Goal: Task Accomplishment & Management: Use online tool/utility

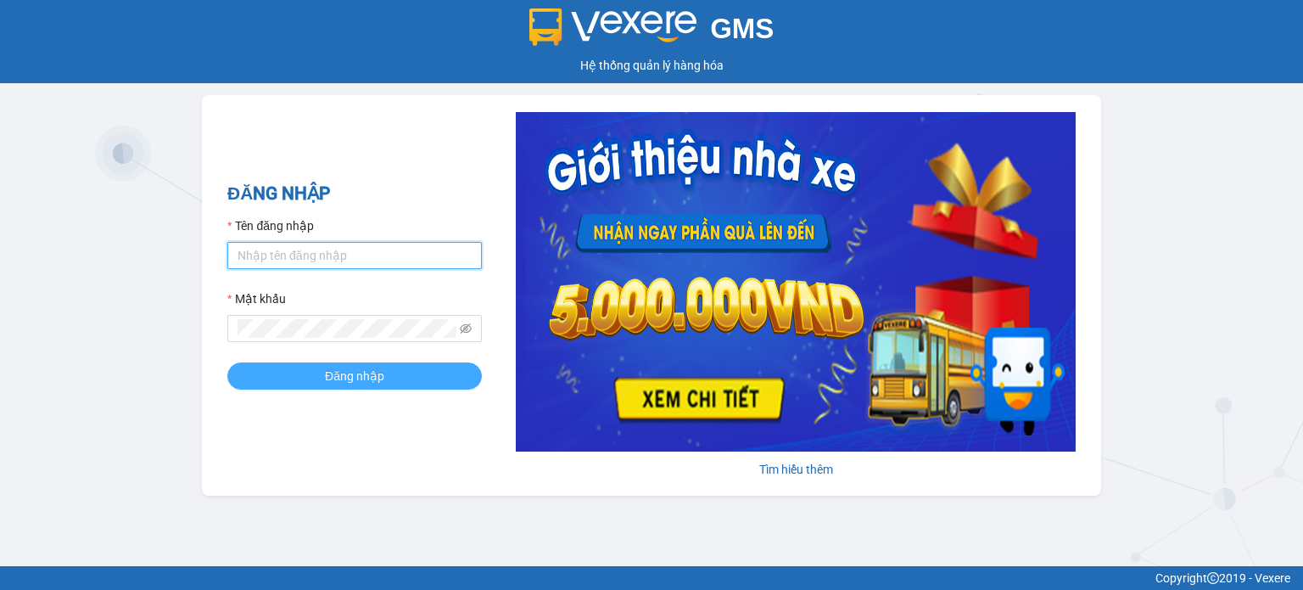
type input "test.vtvm"
click at [364, 384] on span "Đăng nhập" at bounding box center [354, 375] width 59 height 19
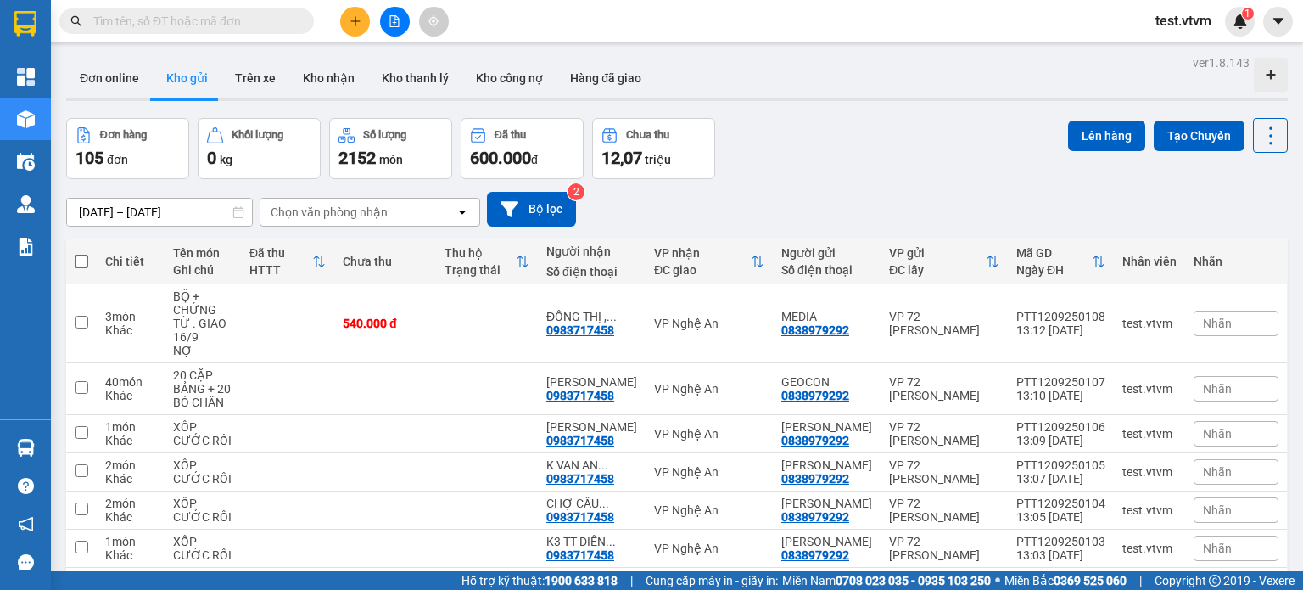
click at [819, 131] on div "Đơn hàng 105 đơn Khối lượng 0 kg Số lượng 2152 món Đã thu 600.000 đ Chưa thu 12…" at bounding box center [676, 148] width 1221 height 61
click at [1265, 78] on icon at bounding box center [1271, 75] width 12 height 12
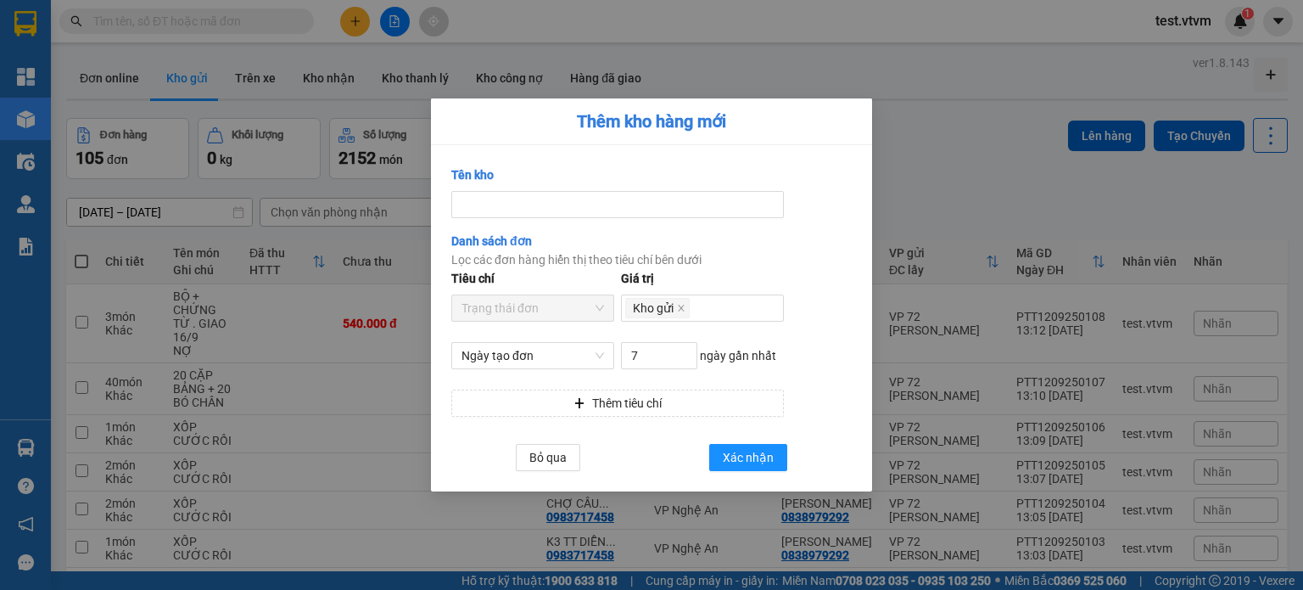
click at [1006, 149] on div "Thêm kho hàng mới Tên kho Danh sách đơn Lọc các đơn hàng hiển thị theo tiêu chí…" at bounding box center [651, 295] width 1303 height 590
click at [946, 159] on div "Thêm kho hàng mới Tên kho Danh sách đơn Lọc các đơn hàng hiển thị theo tiêu chí…" at bounding box center [651, 295] width 1303 height 590
click at [555, 463] on span "Bỏ qua" at bounding box center [547, 457] width 37 height 19
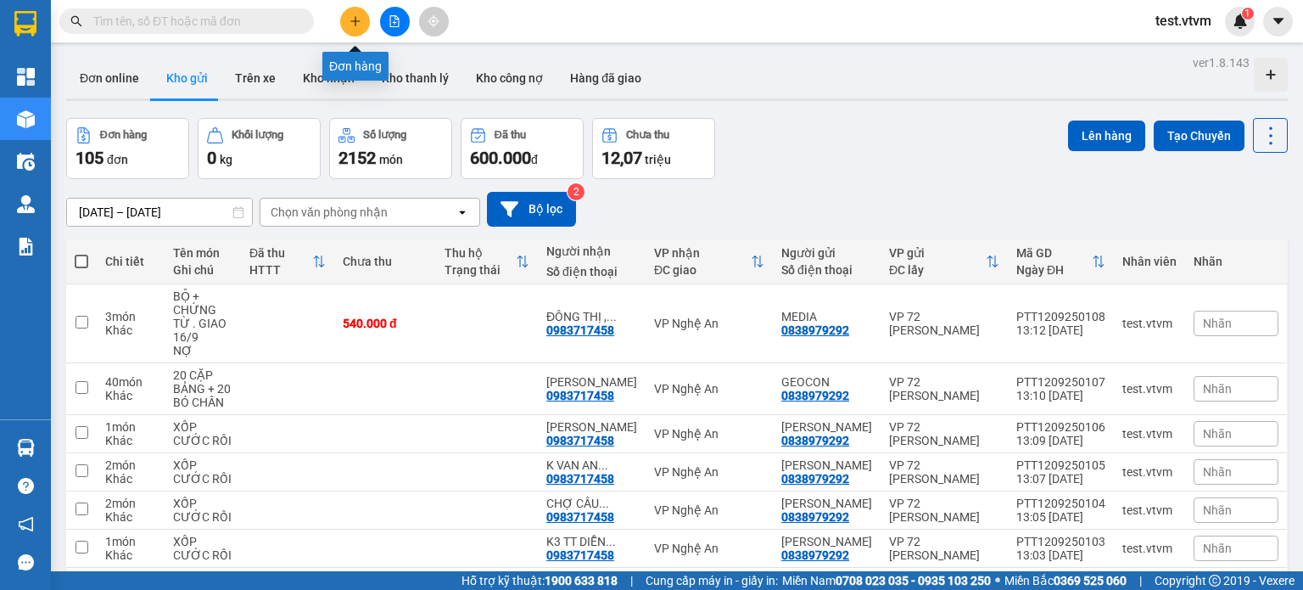
click at [350, 12] on button at bounding box center [355, 22] width 30 height 30
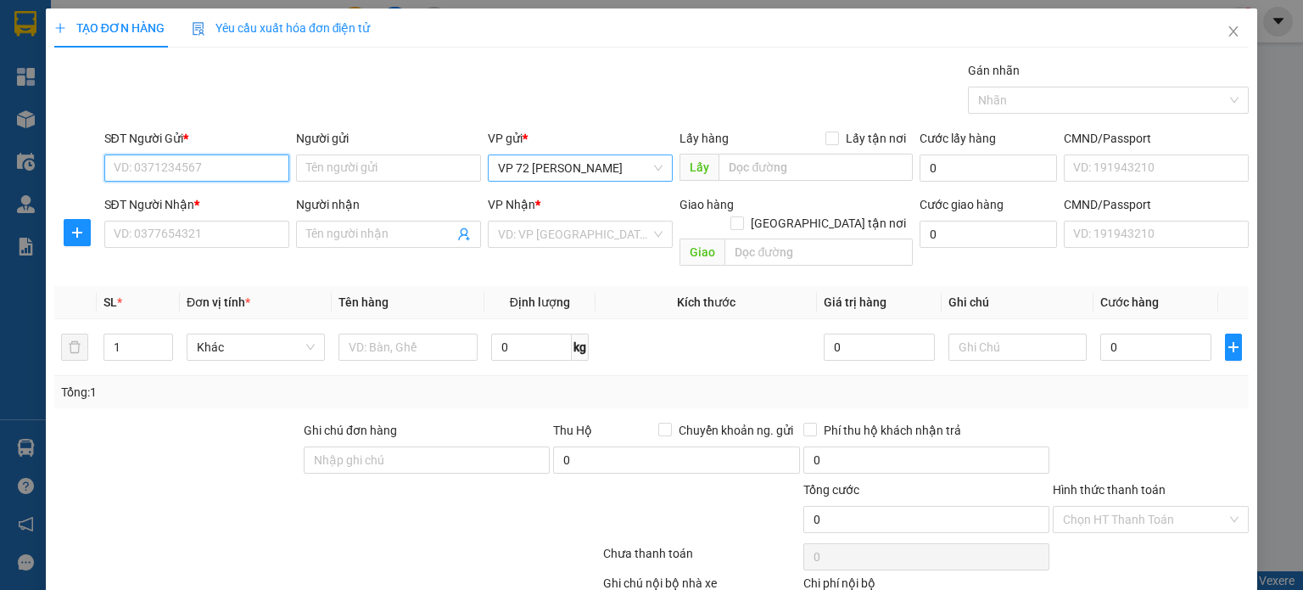
click at [650, 164] on span "VP 72 Phan Trọng Tuệ" at bounding box center [580, 167] width 165 height 25
click at [696, 349] on td at bounding box center [705, 347] width 221 height 57
